Goal: Transaction & Acquisition: Register for event/course

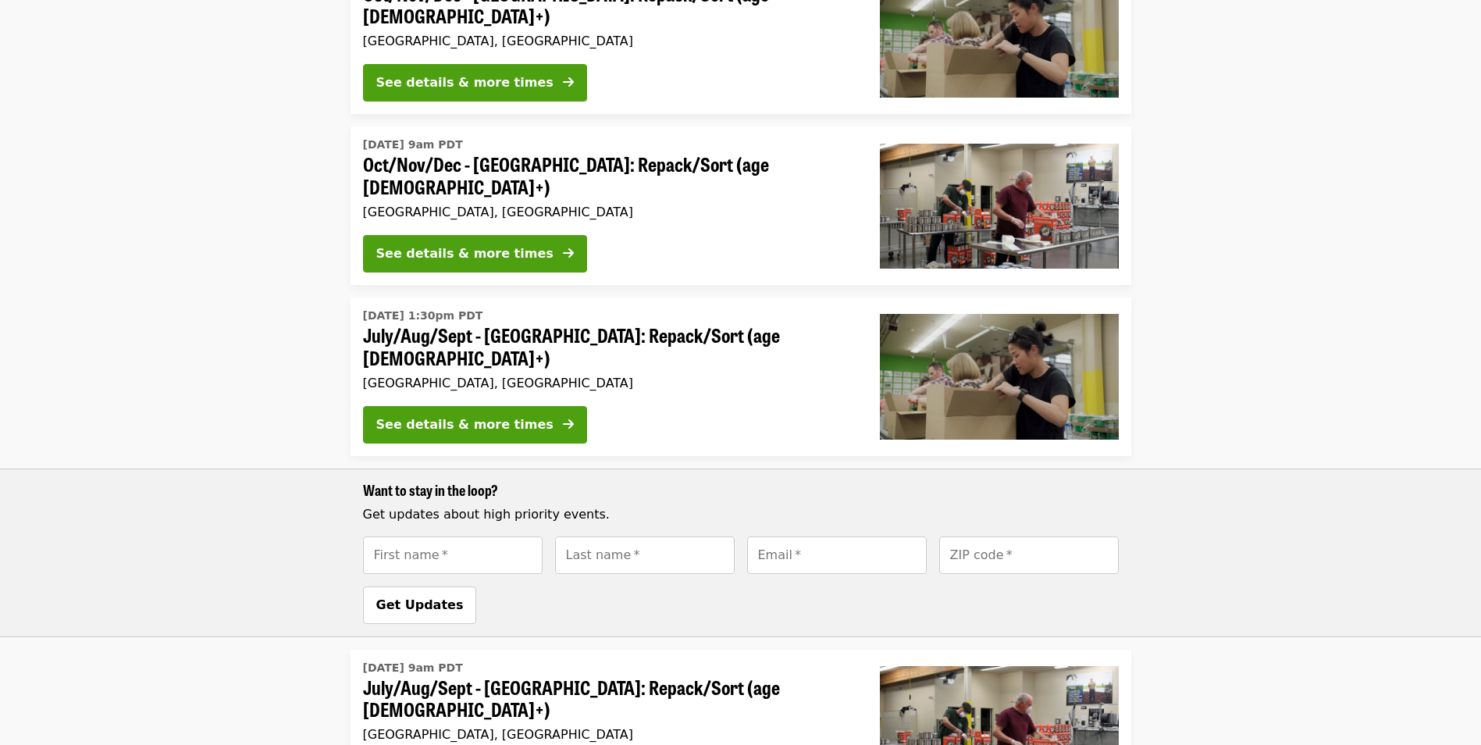
scroll to position [546, 0]
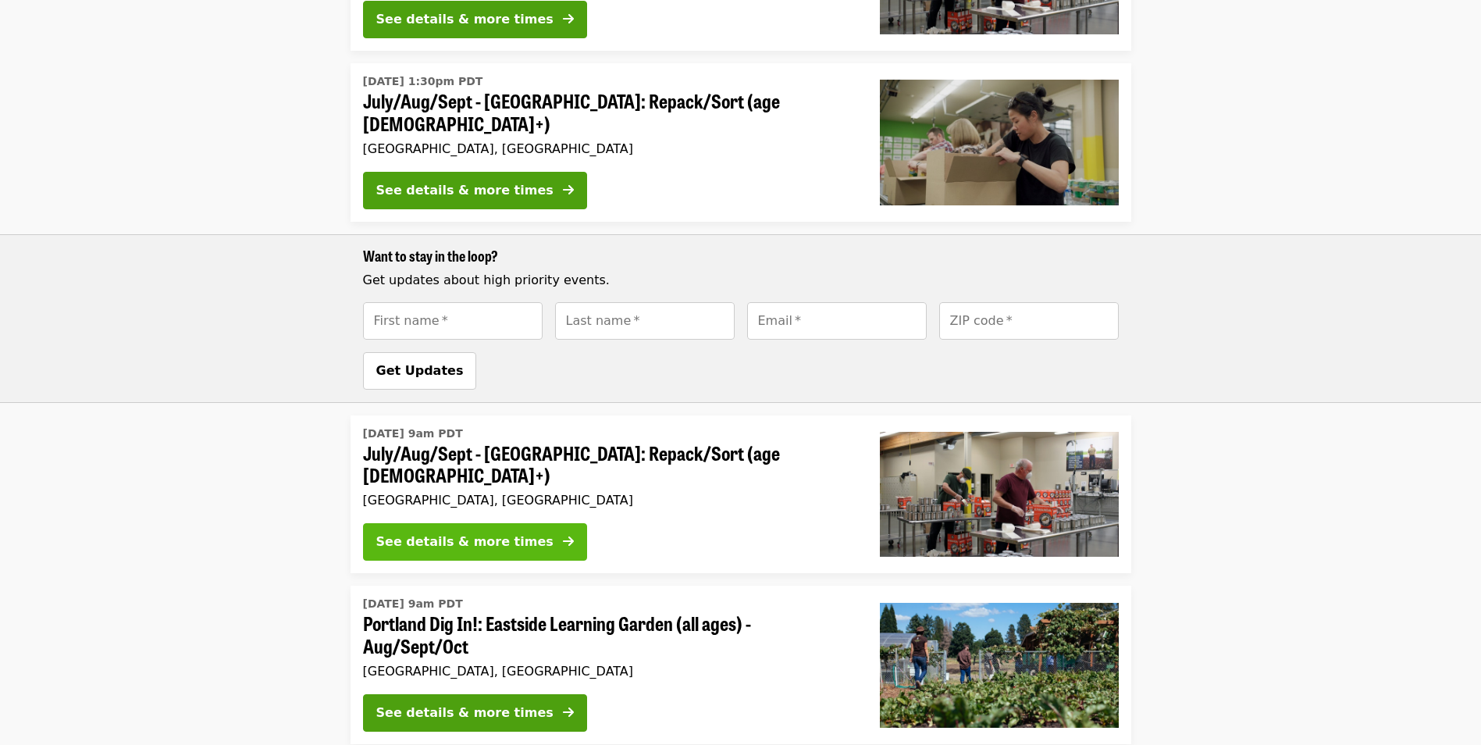
click at [521, 523] on button "See details & more times" at bounding box center [475, 541] width 224 height 37
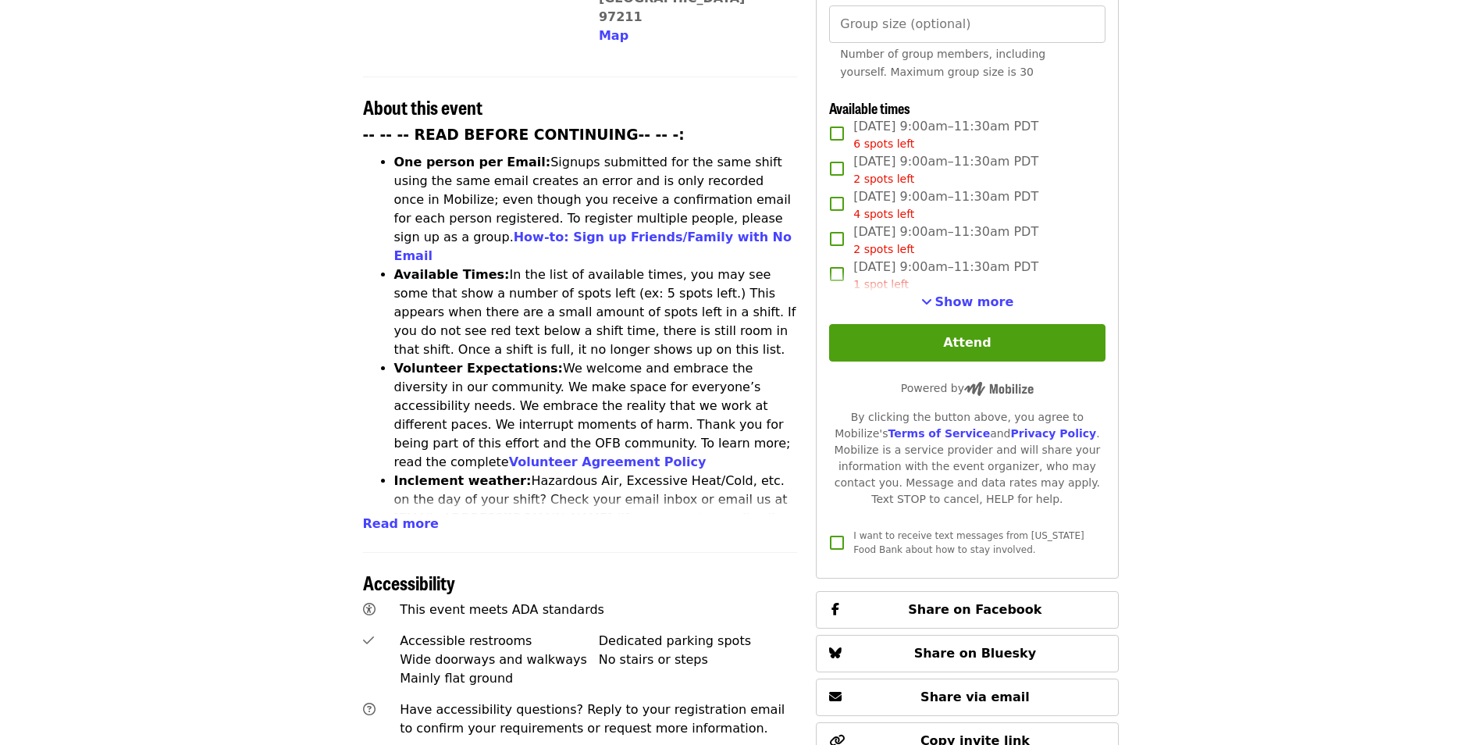
scroll to position [412, 0]
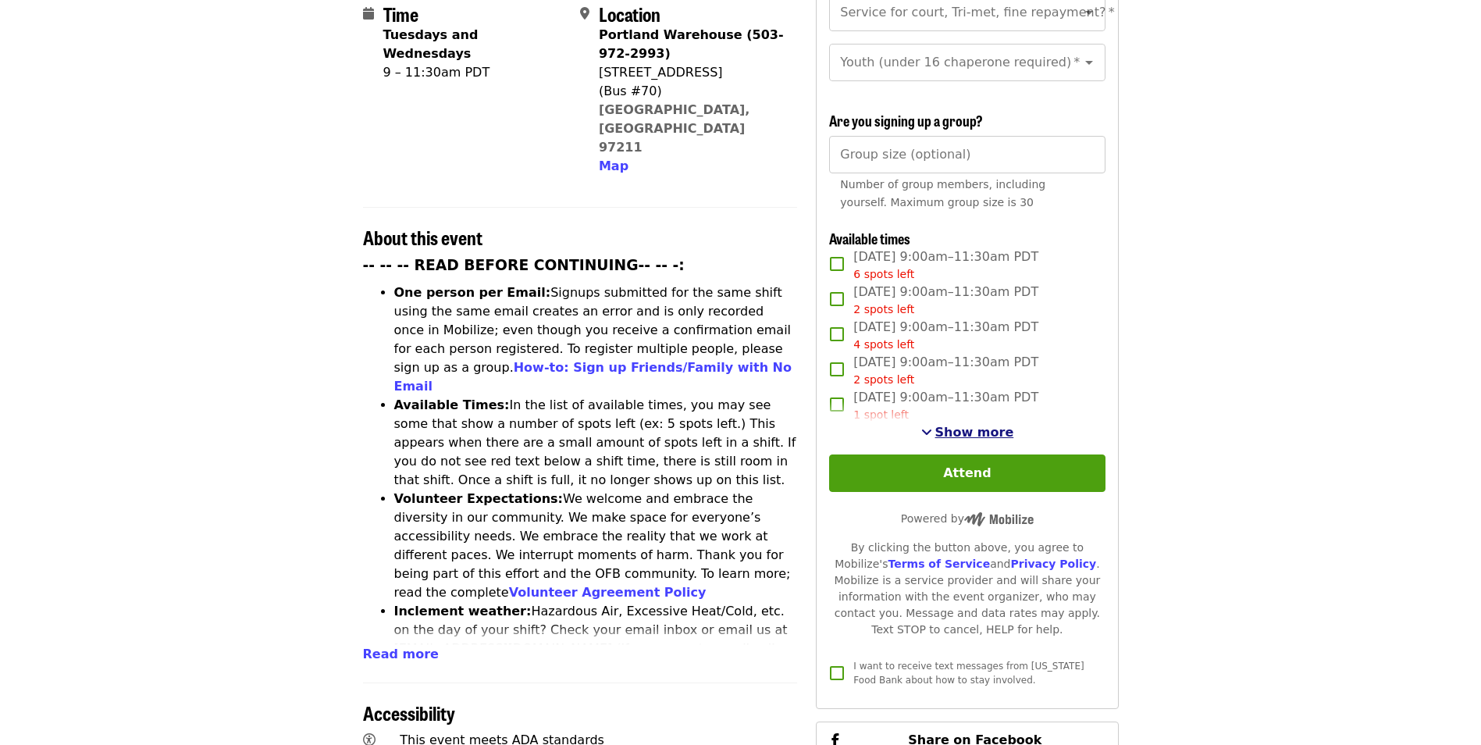
click at [959, 427] on span "Show more" at bounding box center [974, 432] width 79 height 15
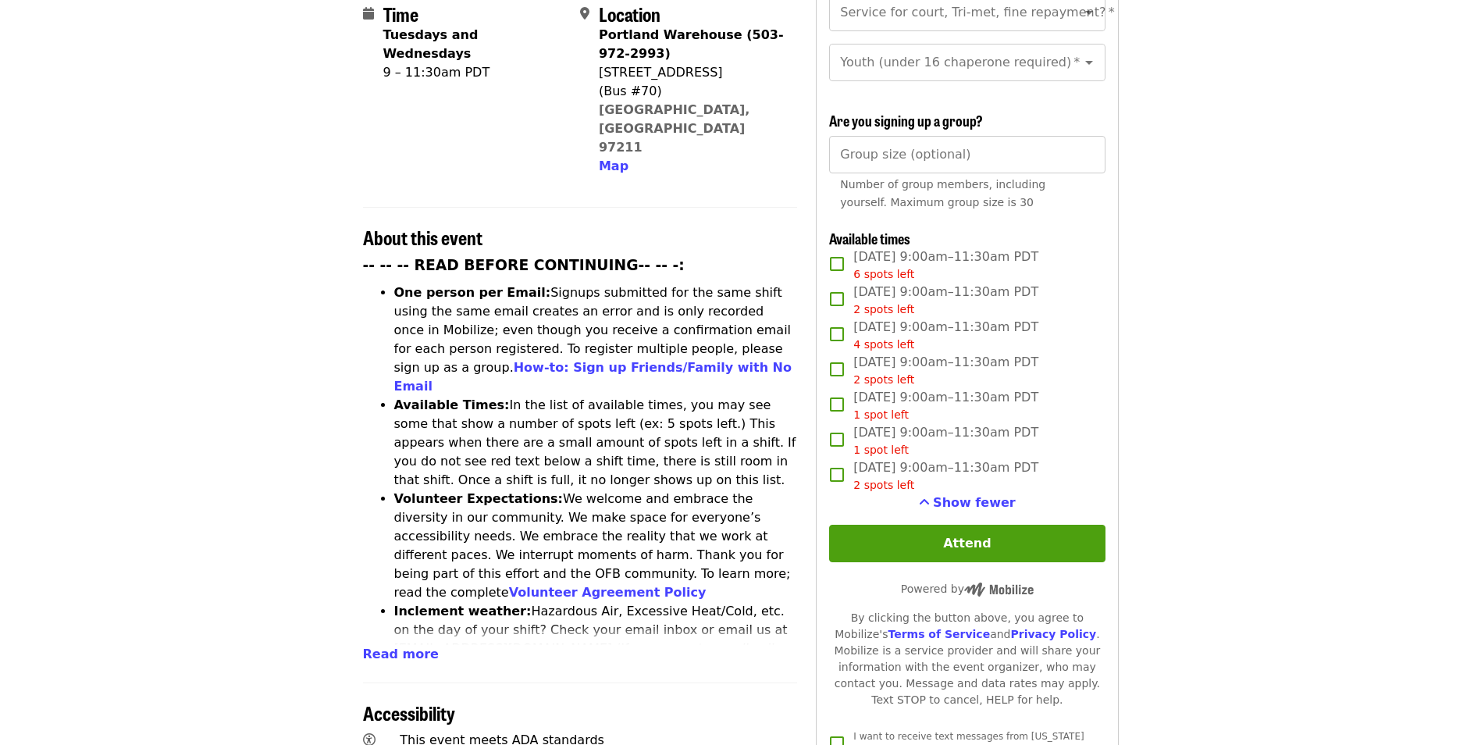
scroll to position [0, 0]
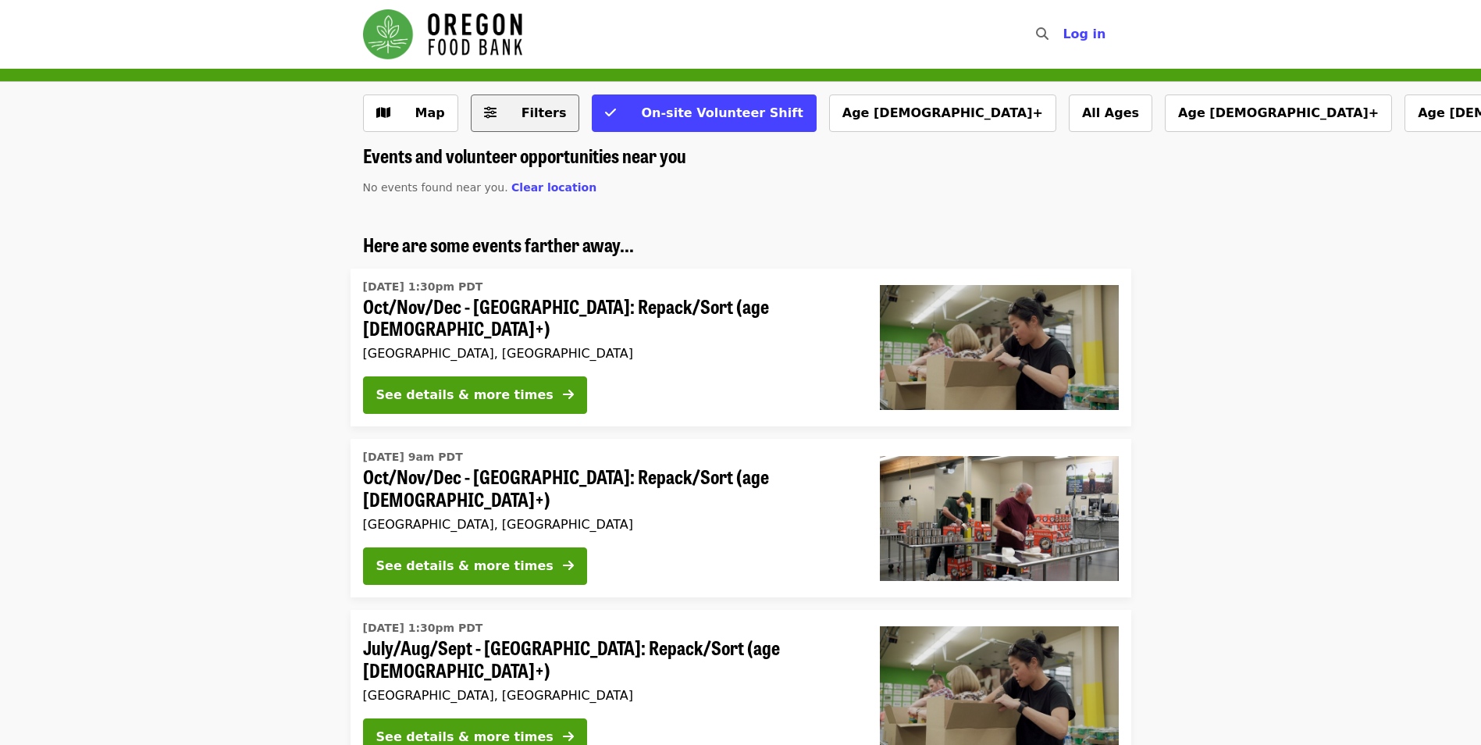
click at [499, 112] on button "Filters" at bounding box center [525, 112] width 109 height 37
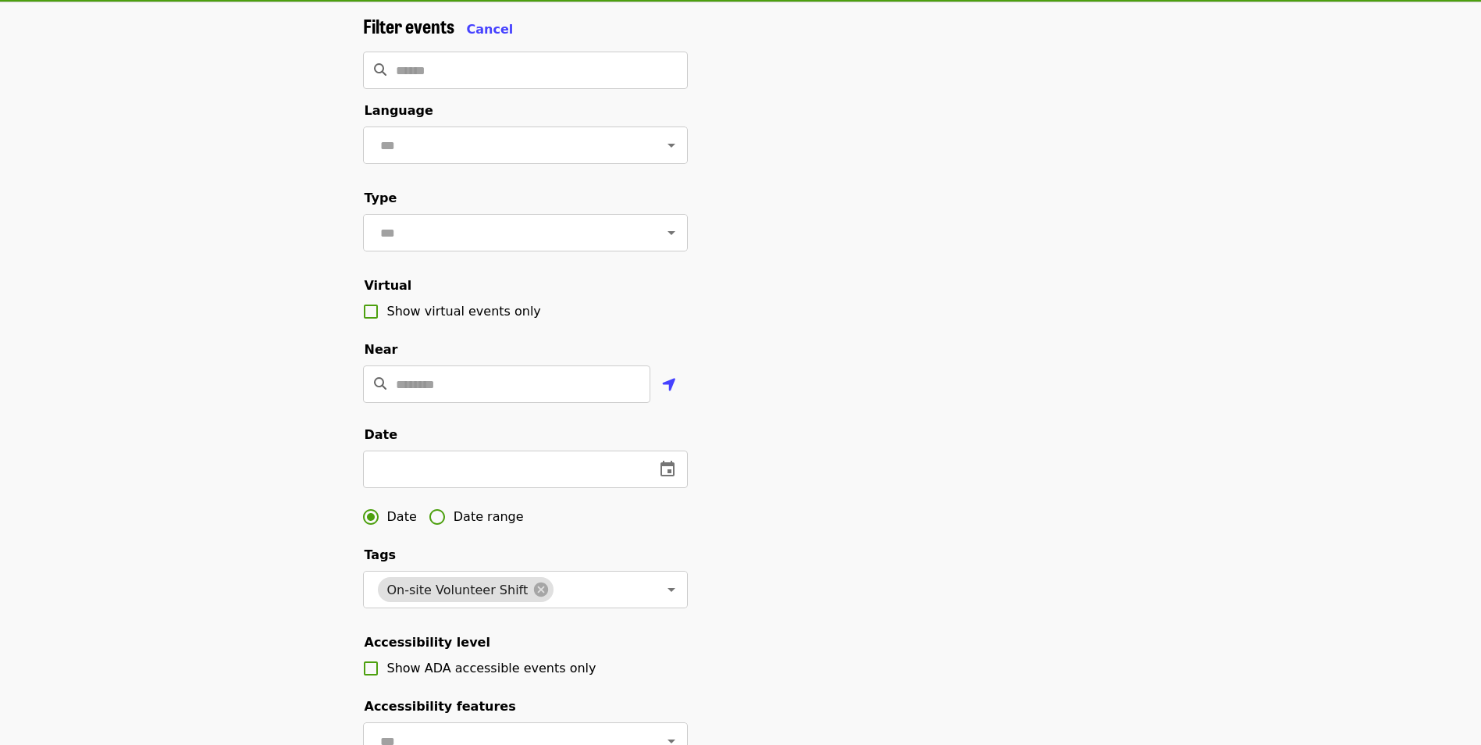
scroll to position [234, 0]
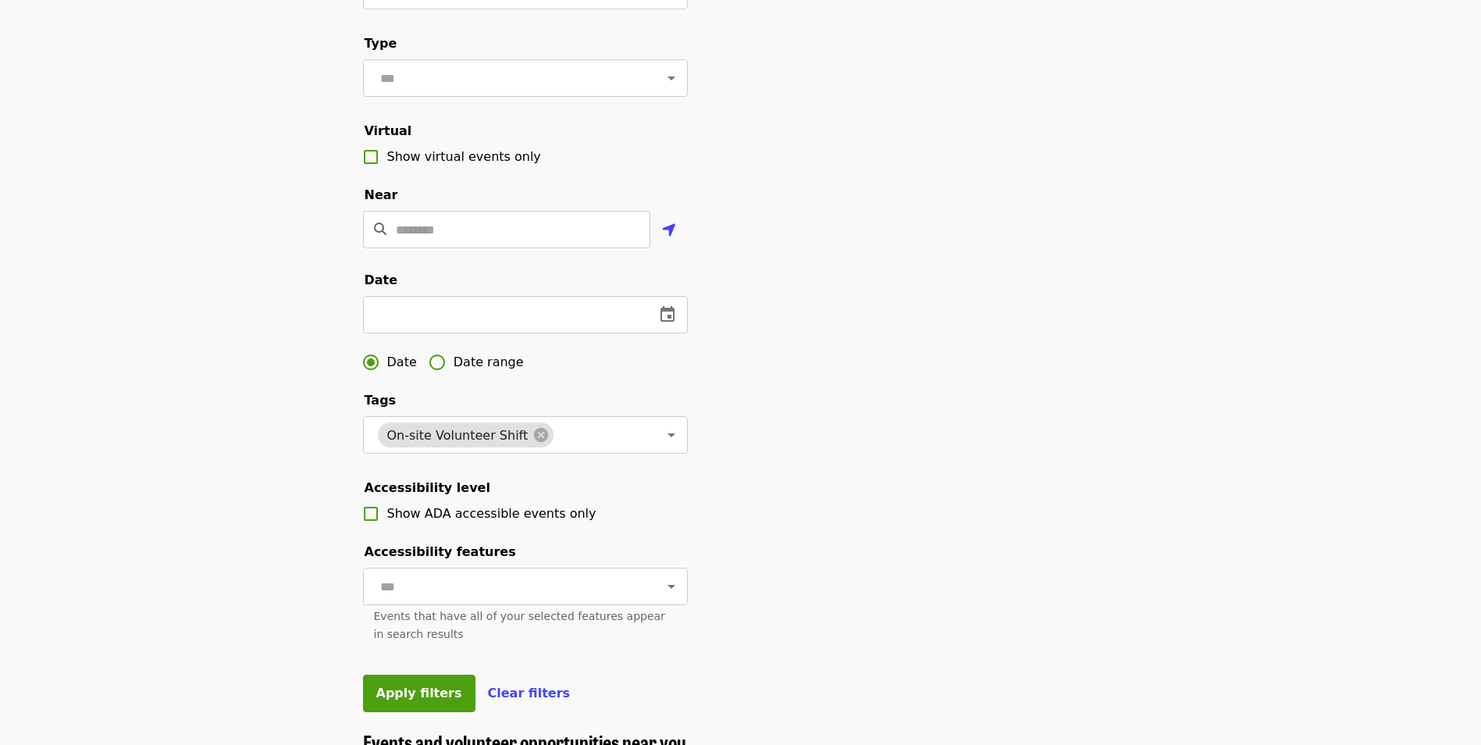
click at [460, 372] on span "Date range" at bounding box center [489, 362] width 70 height 19
click at [492, 324] on icon "change date" at bounding box center [498, 314] width 19 height 19
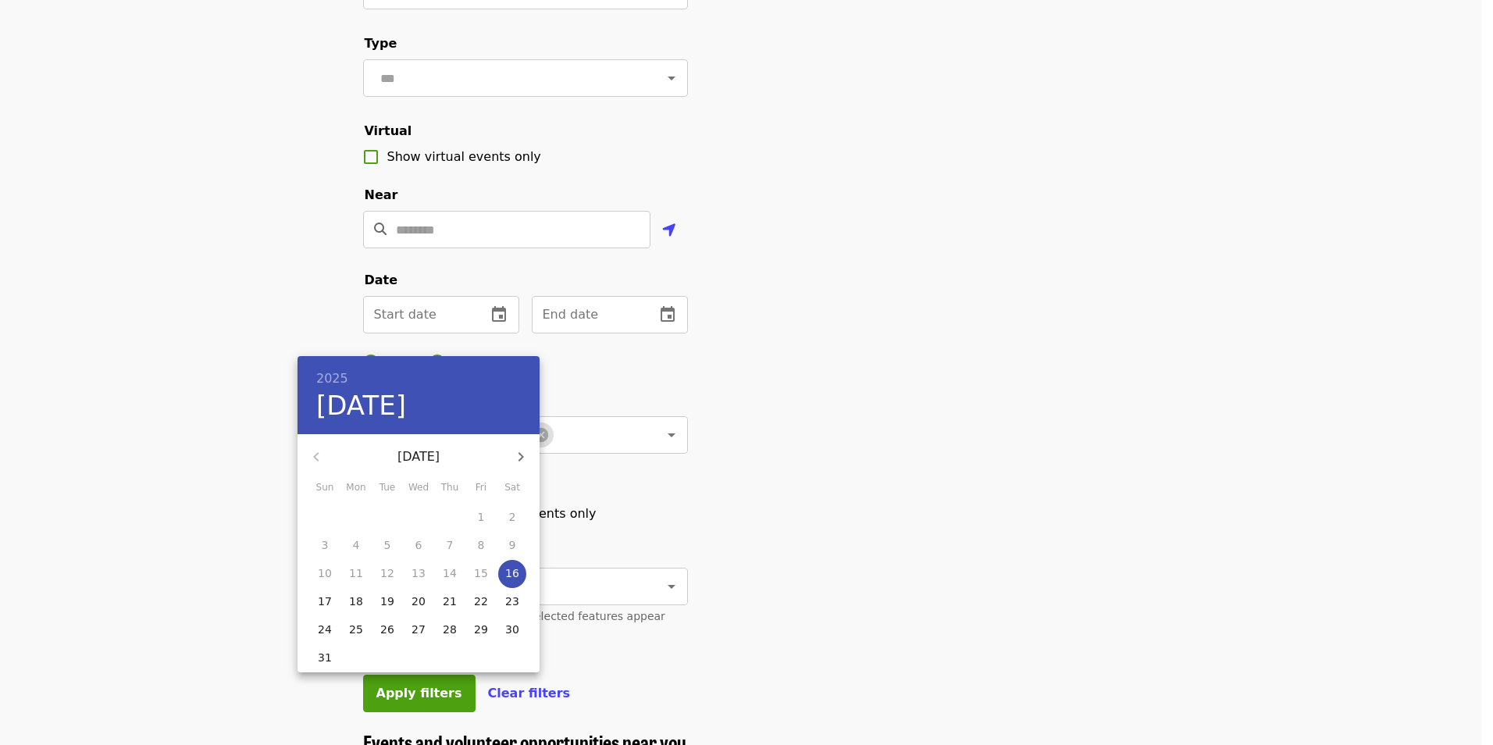
click at [511, 575] on p "16" at bounding box center [512, 573] width 14 height 16
type input "**********"
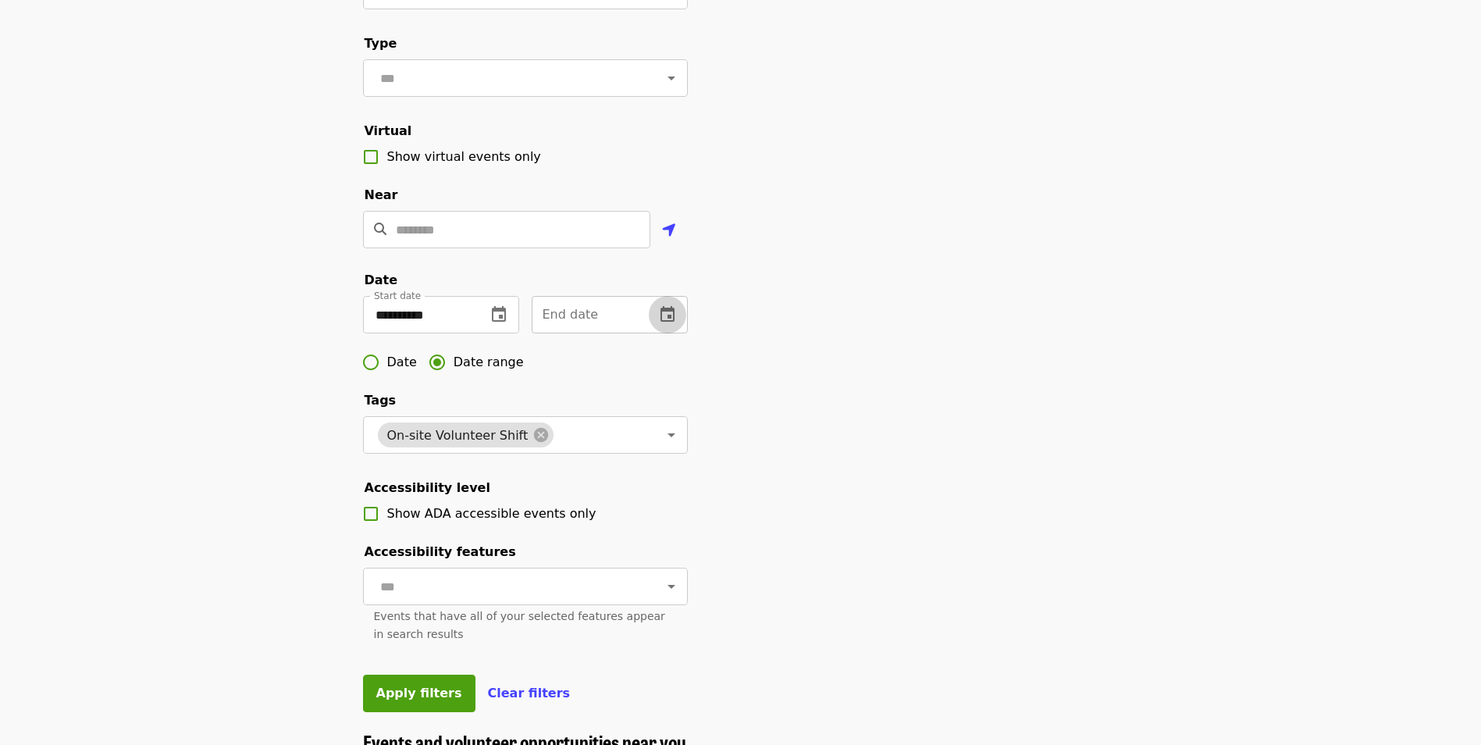
click at [661, 322] on icon "change date" at bounding box center [667, 314] width 14 height 16
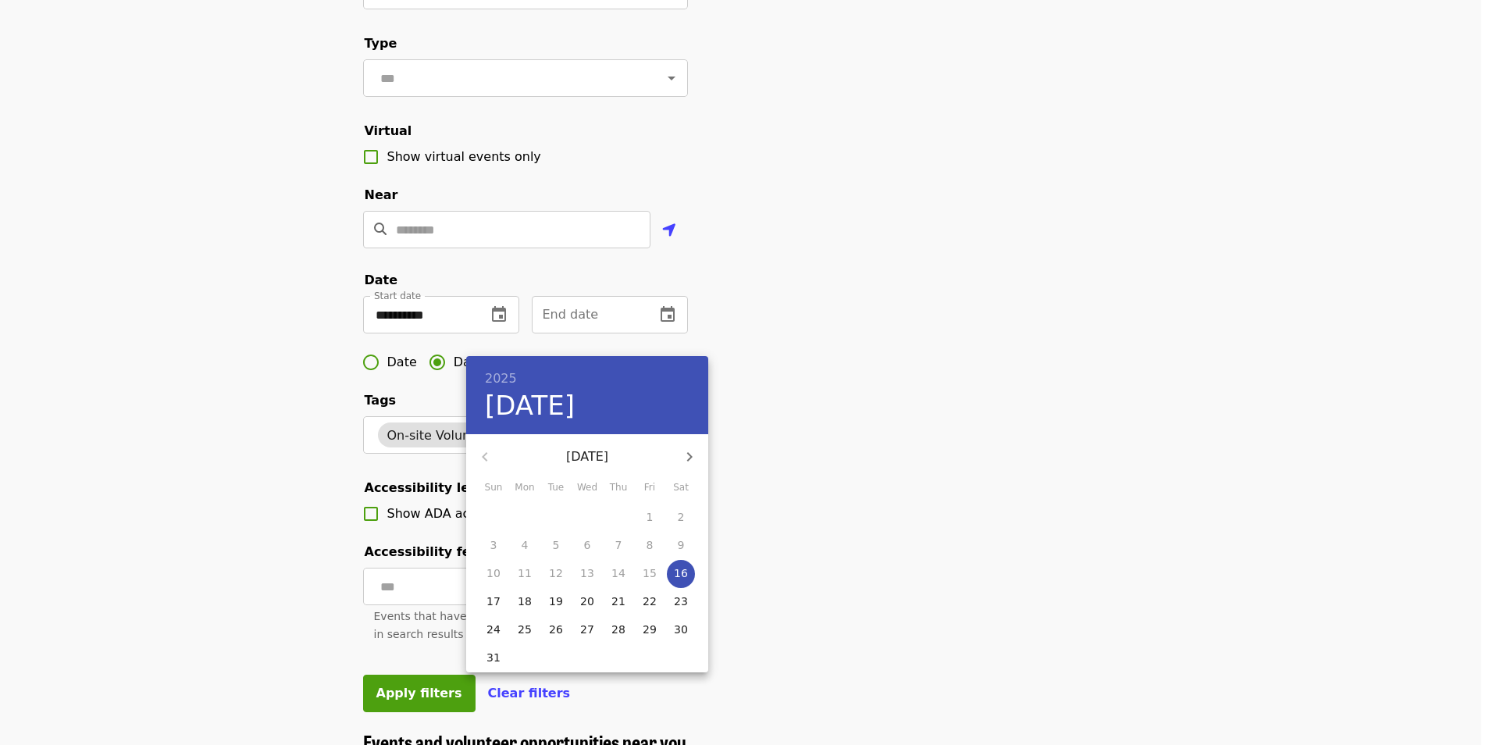
click at [693, 456] on icon "button" at bounding box center [689, 456] width 19 height 19
click at [646, 552] on p "12" at bounding box center [649, 545] width 14 height 16
type input "**********"
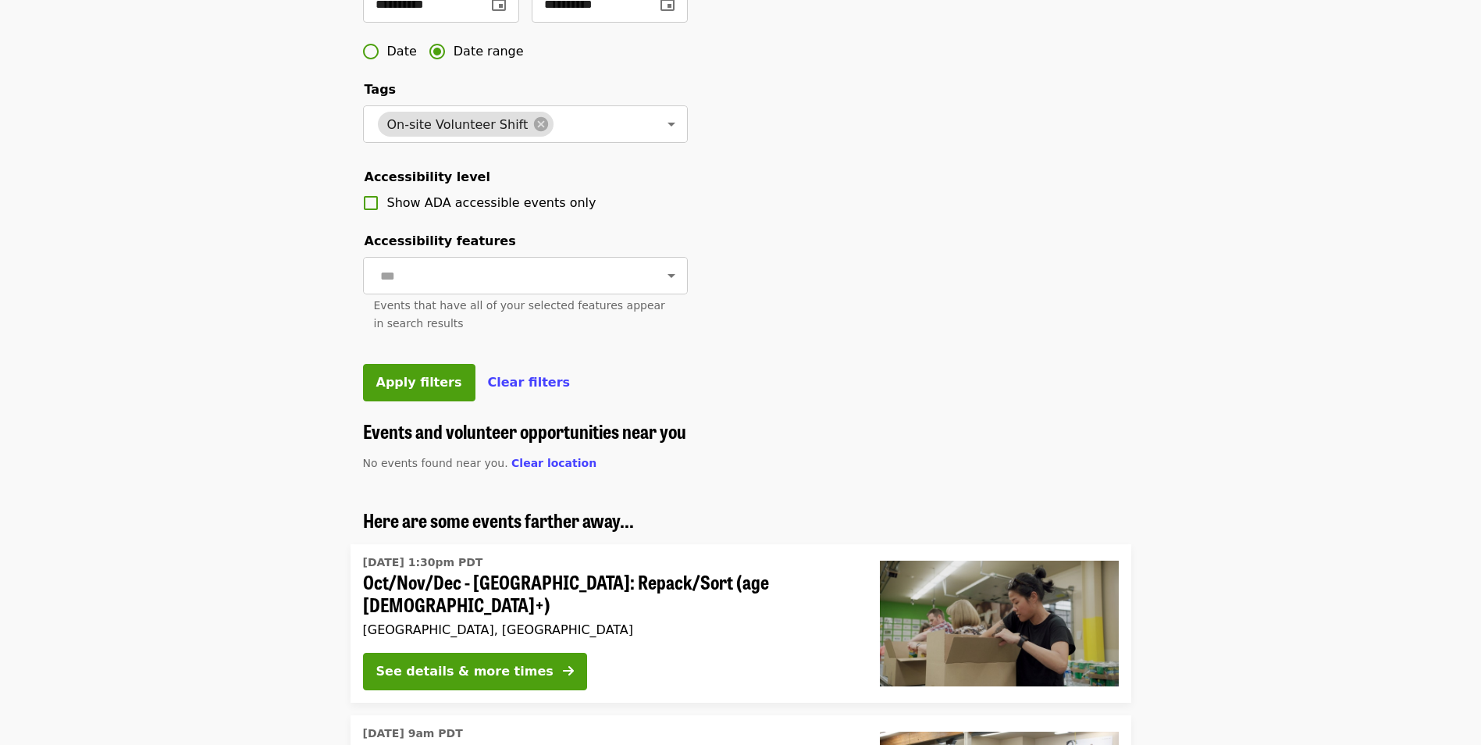
scroll to position [546, 0]
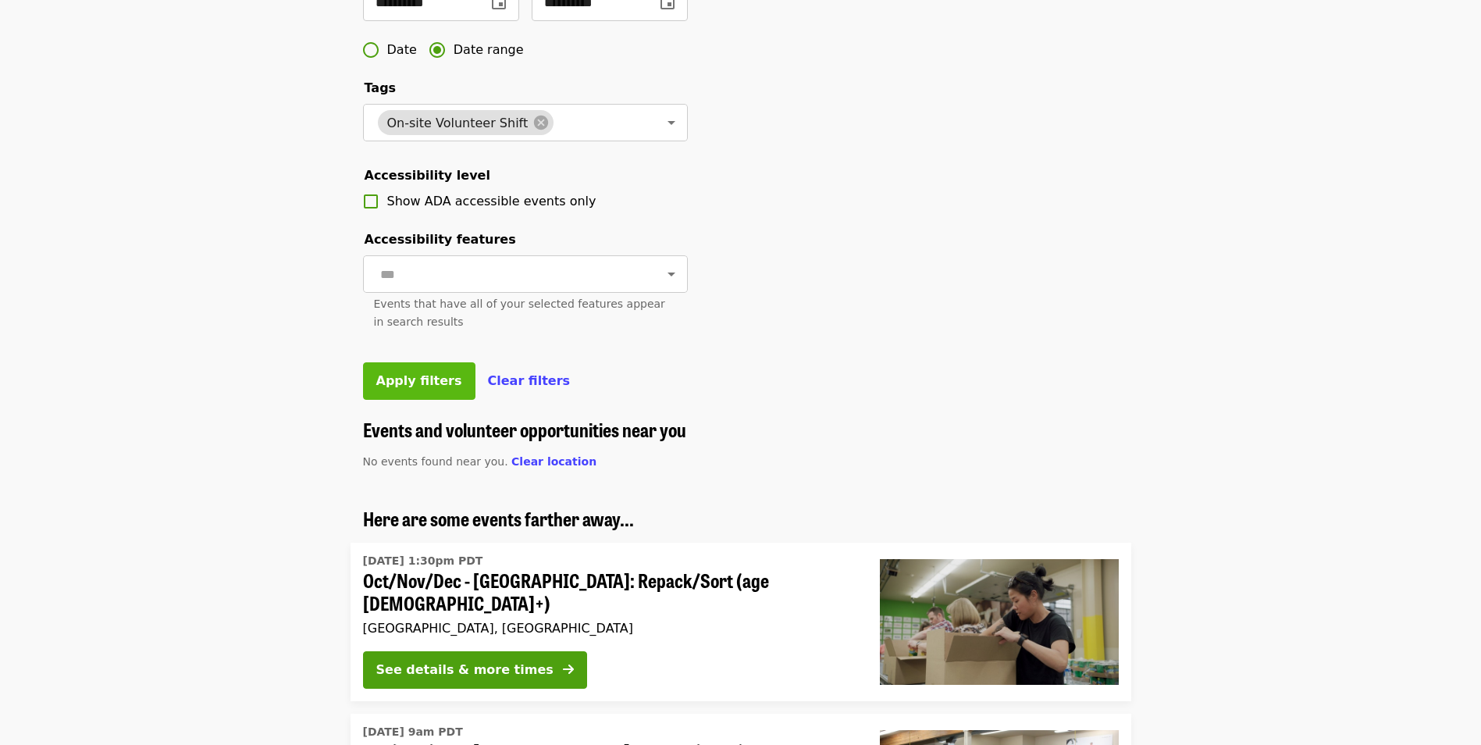
click at [419, 388] on span "Apply filters" at bounding box center [419, 380] width 86 height 15
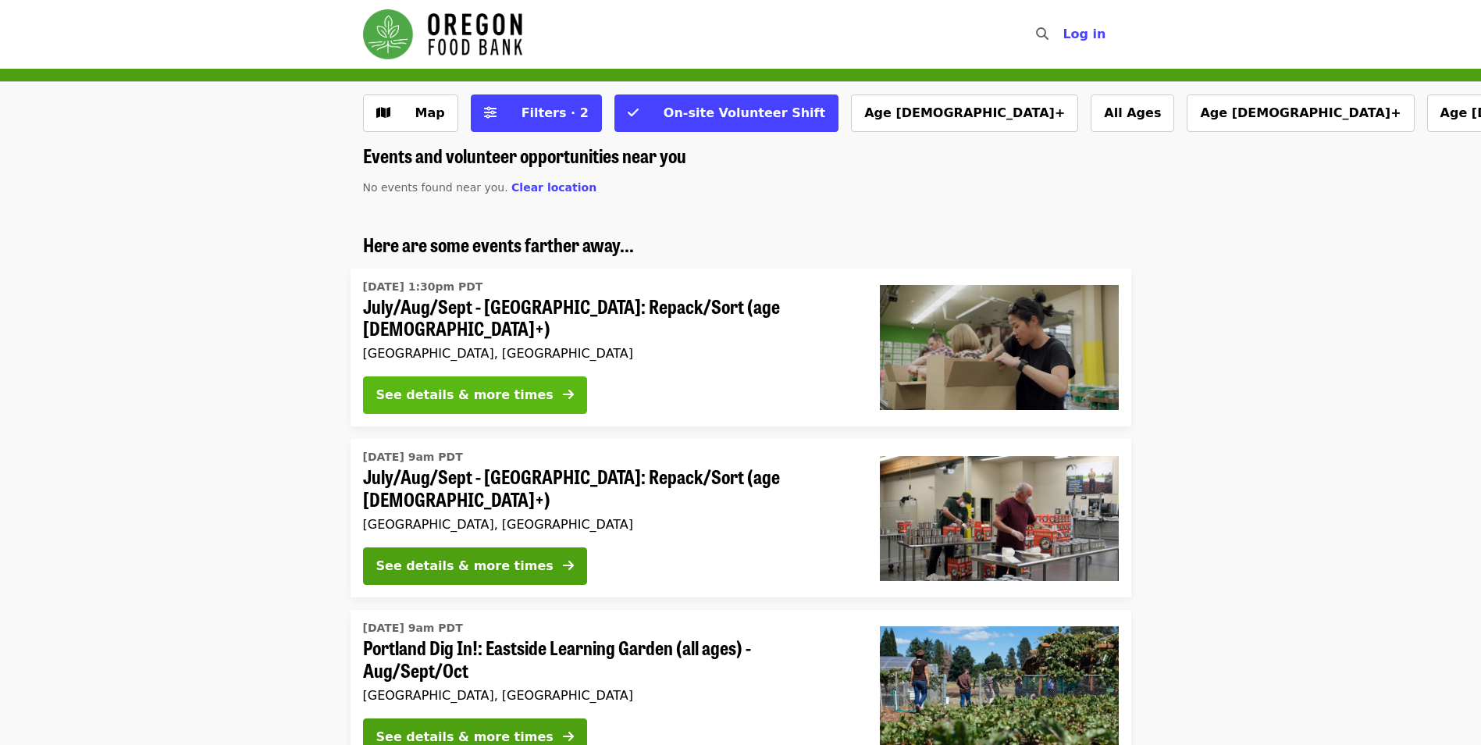
click at [409, 386] on div "See details & more times" at bounding box center [464, 395] width 177 height 19
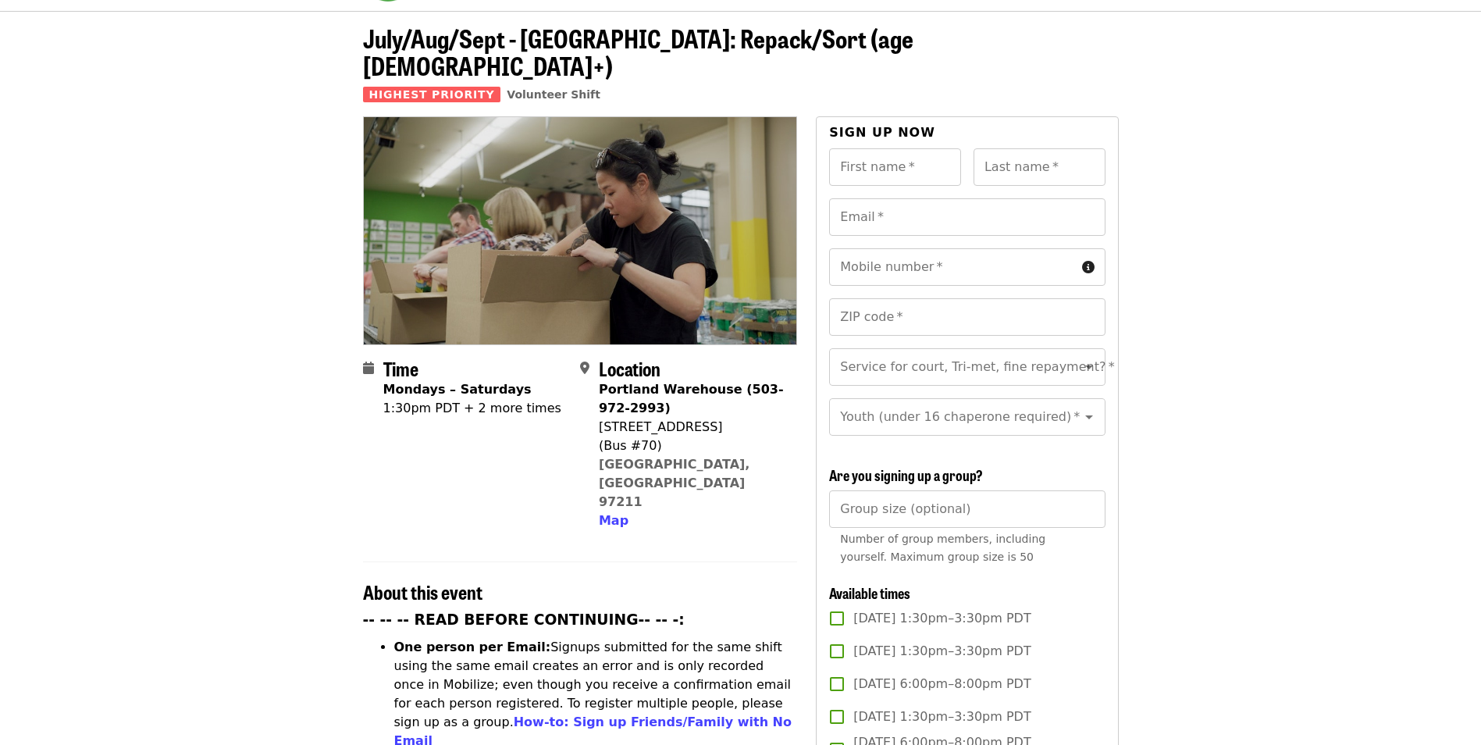
scroll to position [156, 0]
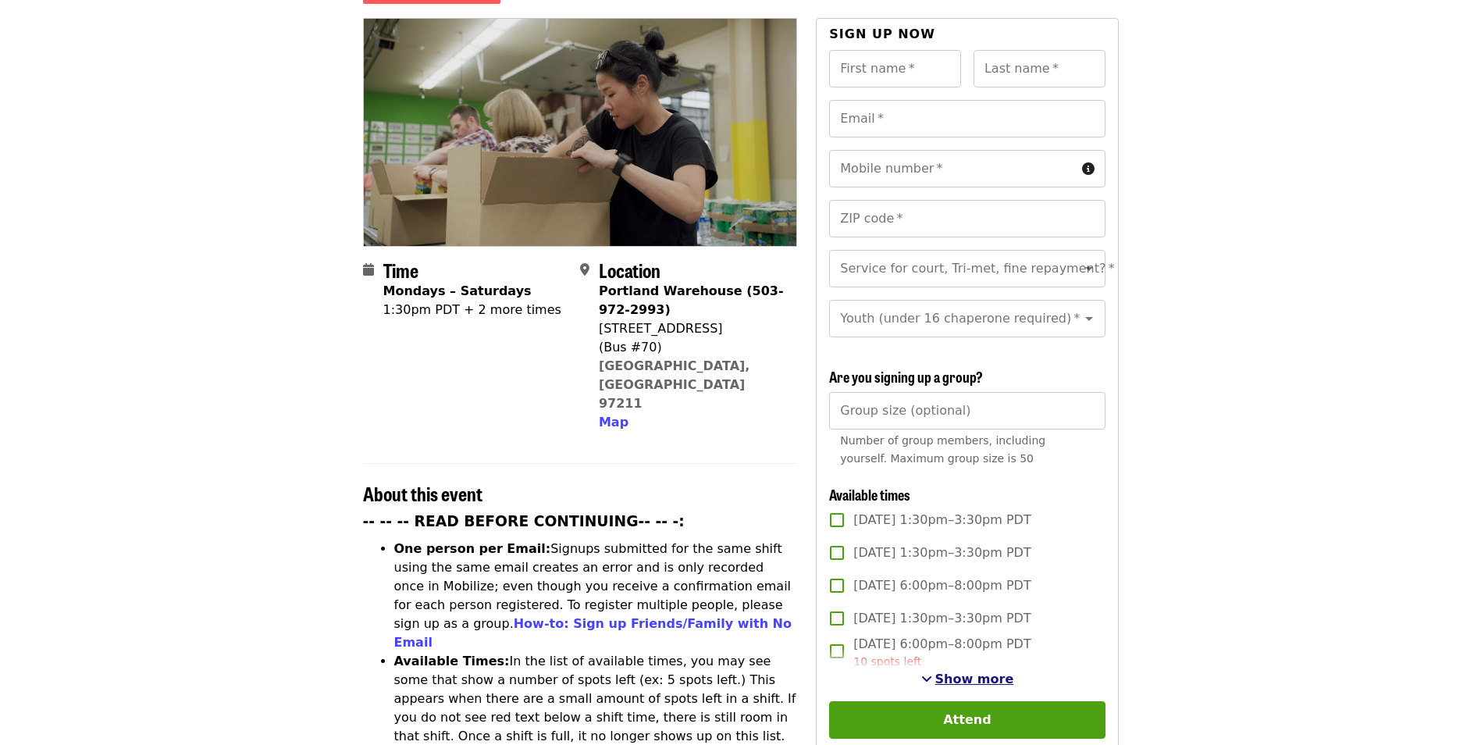
click at [970, 675] on span "Show more" at bounding box center [974, 678] width 79 height 15
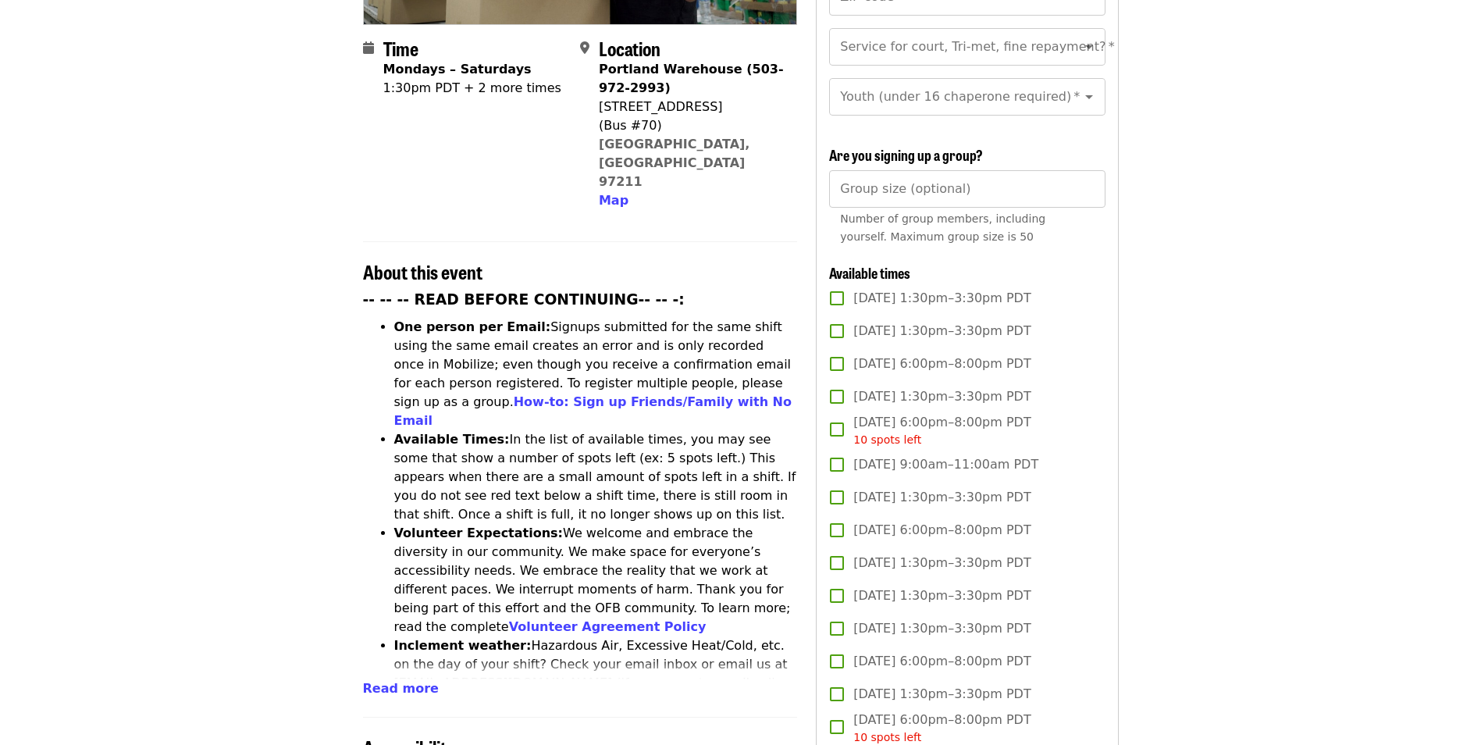
scroll to position [468, 0]
